Goal: Information Seeking & Learning: Learn about a topic

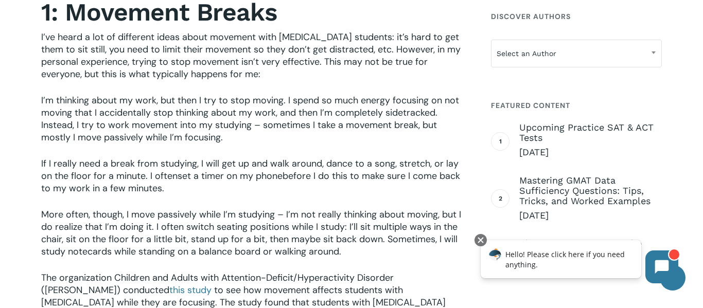
scroll to position [619, 0]
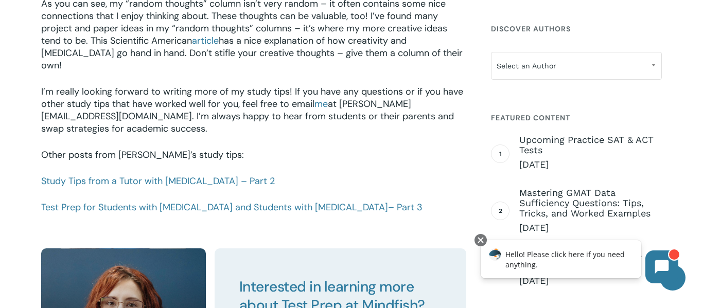
scroll to position [1461, 0]
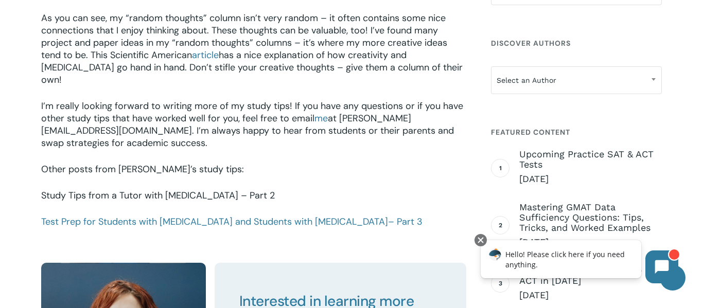
click at [200, 189] on link "Study Tips from a Tutor with [MEDICAL_DATA] – Part 2" at bounding box center [158, 195] width 234 height 12
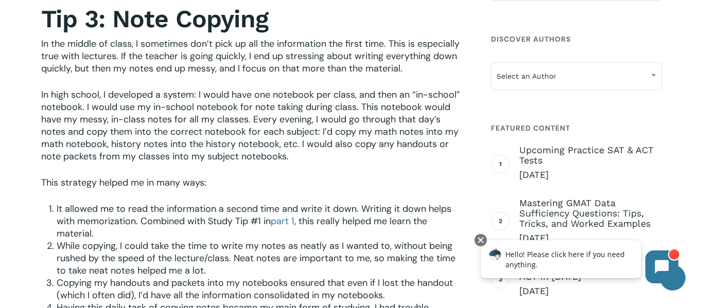
scroll to position [485, 0]
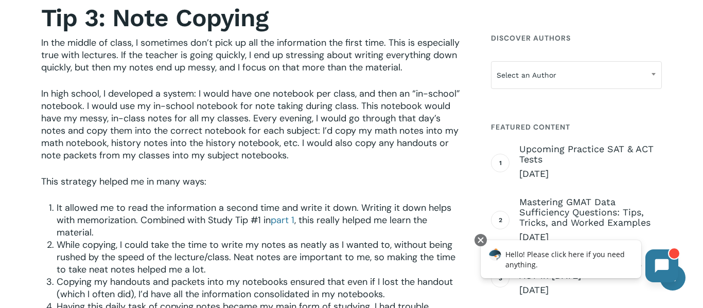
click at [670, 257] on div at bounding box center [674, 254] width 12 height 12
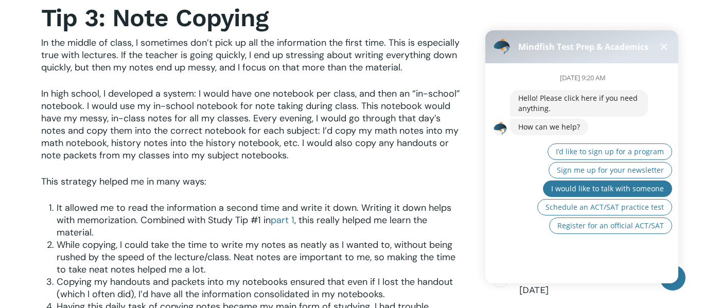
click at [637, 196] on button "I would like to talk with someone" at bounding box center [607, 189] width 129 height 16
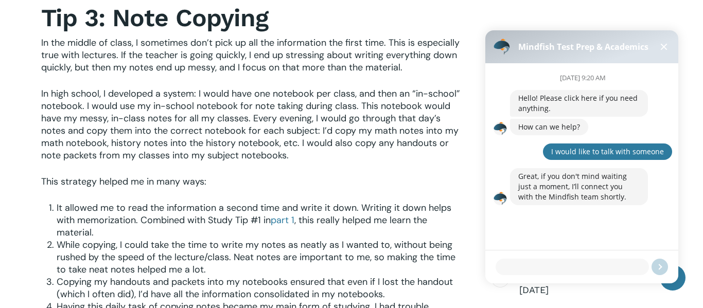
click at [661, 46] on button at bounding box center [664, 47] width 12 height 12
